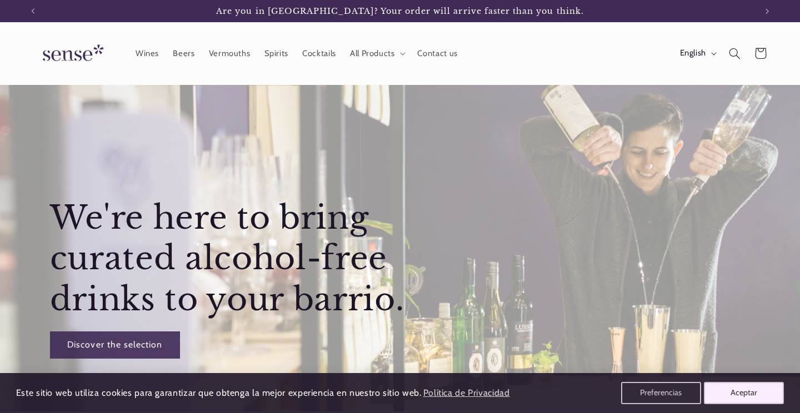
click at [738, 390] on button "Aceptar" at bounding box center [743, 393] width 80 height 22
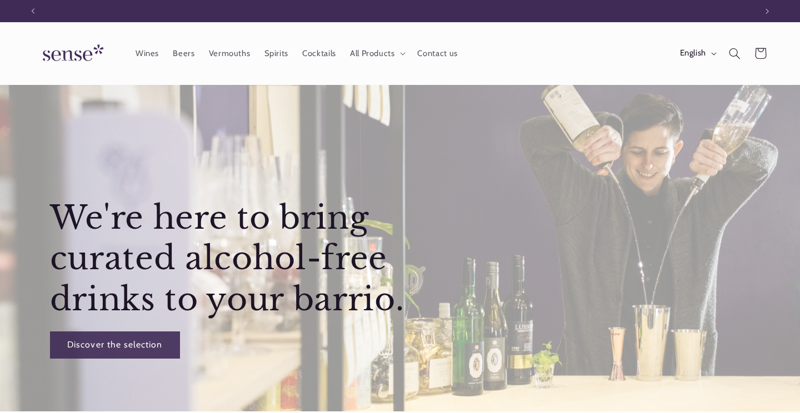
scroll to position [0, 723]
click at [369, 56] on span "All Products" at bounding box center [372, 53] width 45 height 11
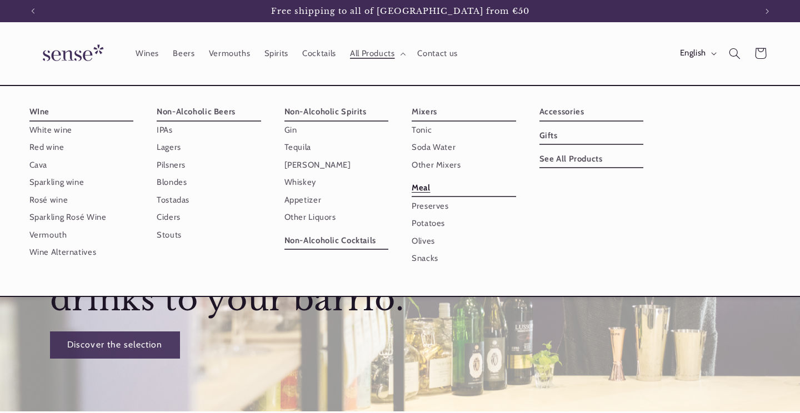
click at [516, 179] on link "Meal" at bounding box center [463, 188] width 104 height 18
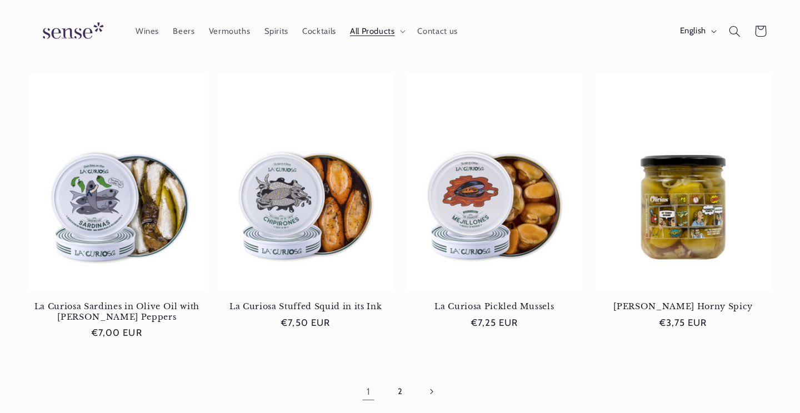
scroll to position [982, 0]
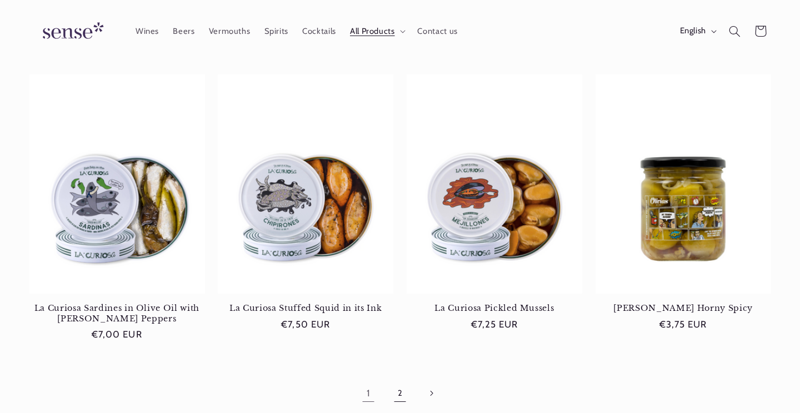
click at [396, 380] on link "2" at bounding box center [400, 393] width 26 height 26
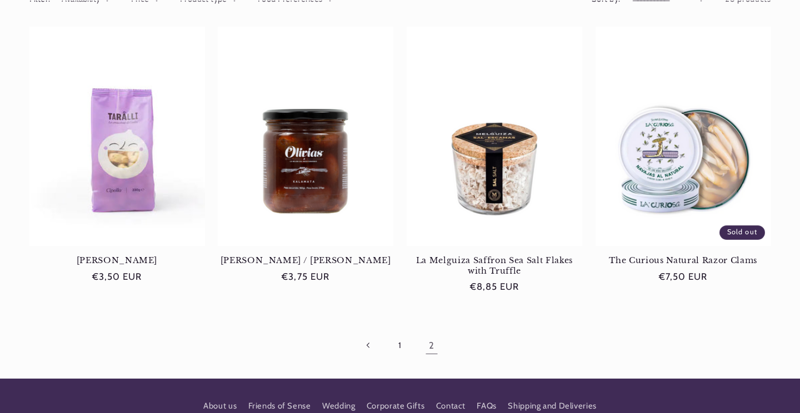
scroll to position [167, 0]
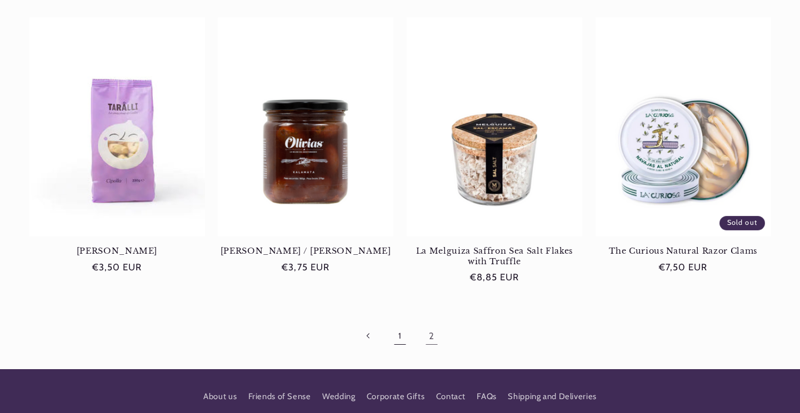
click at [399, 341] on link "1" at bounding box center [400, 337] width 26 height 26
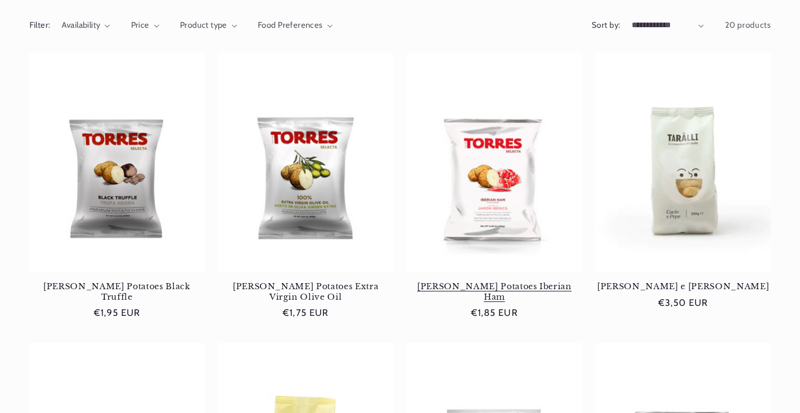
click at [496, 282] on link "Torres Potatoes Iberian Ham" at bounding box center [493, 292] width 175 height 21
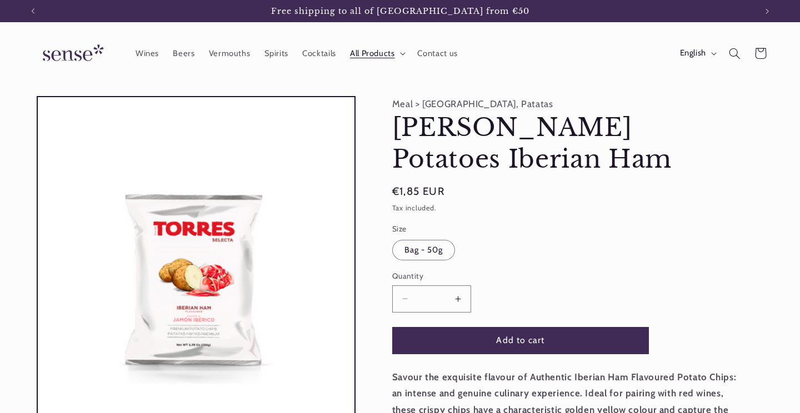
click at [383, 57] on span "All Products" at bounding box center [372, 53] width 45 height 11
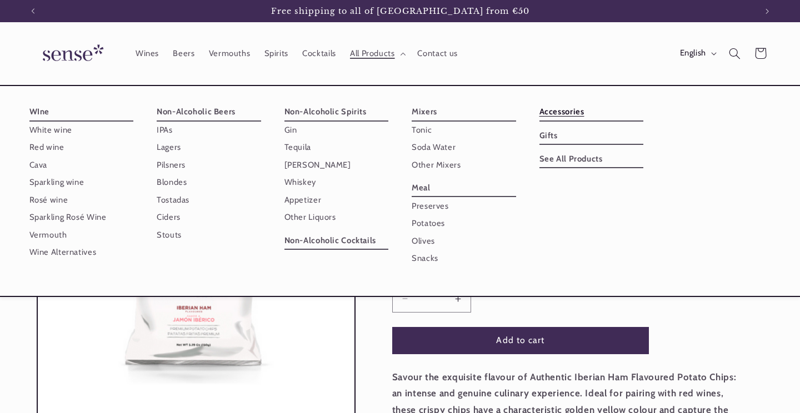
click at [568, 121] on link "Accessories" at bounding box center [591, 112] width 104 height 18
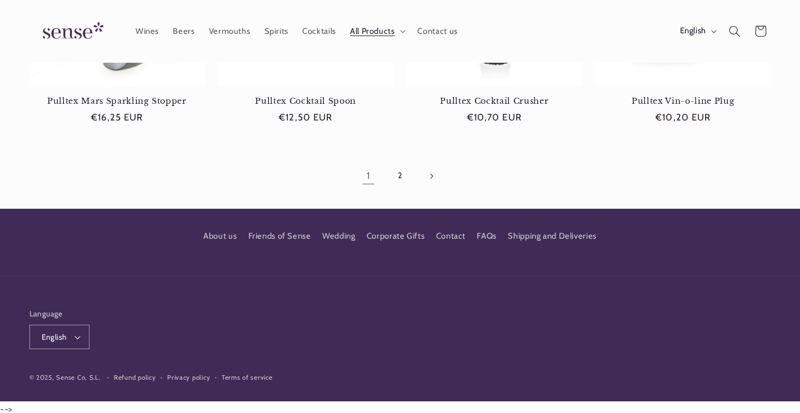
scroll to position [1188, 0]
